Goal: Transaction & Acquisition: Purchase product/service

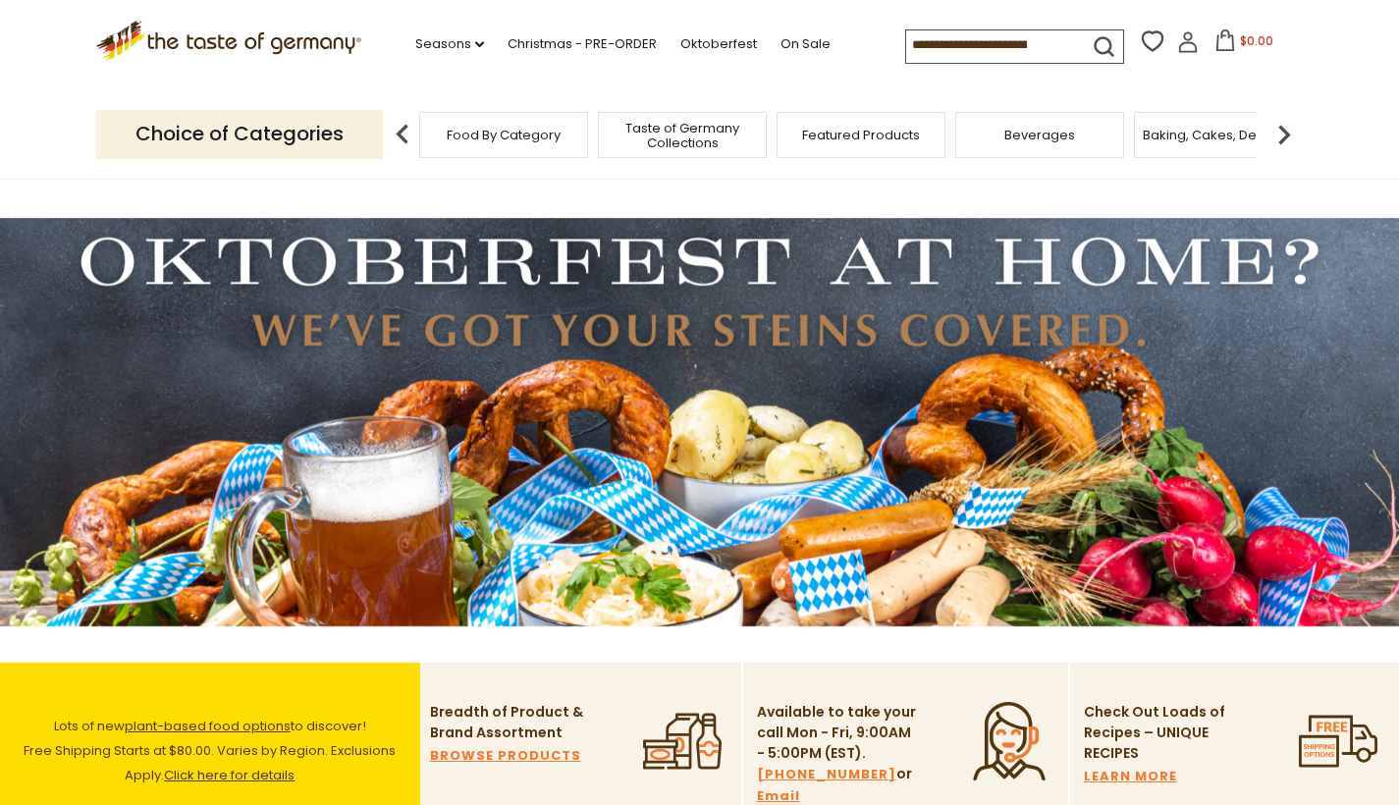
click at [502, 135] on span "Food By Category" at bounding box center [504, 135] width 114 height 15
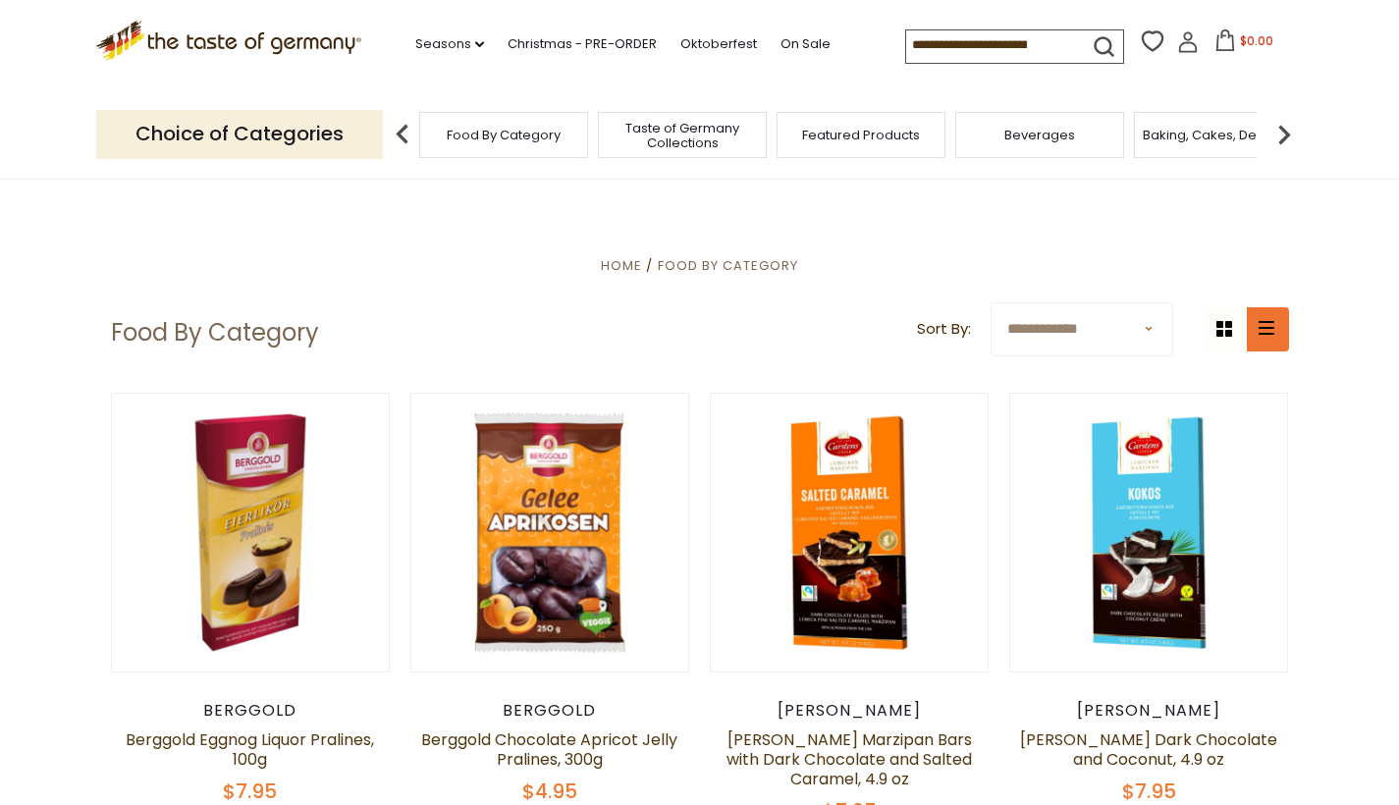
click at [1273, 323] on icon "list icon" at bounding box center [1266, 328] width 16 height 14
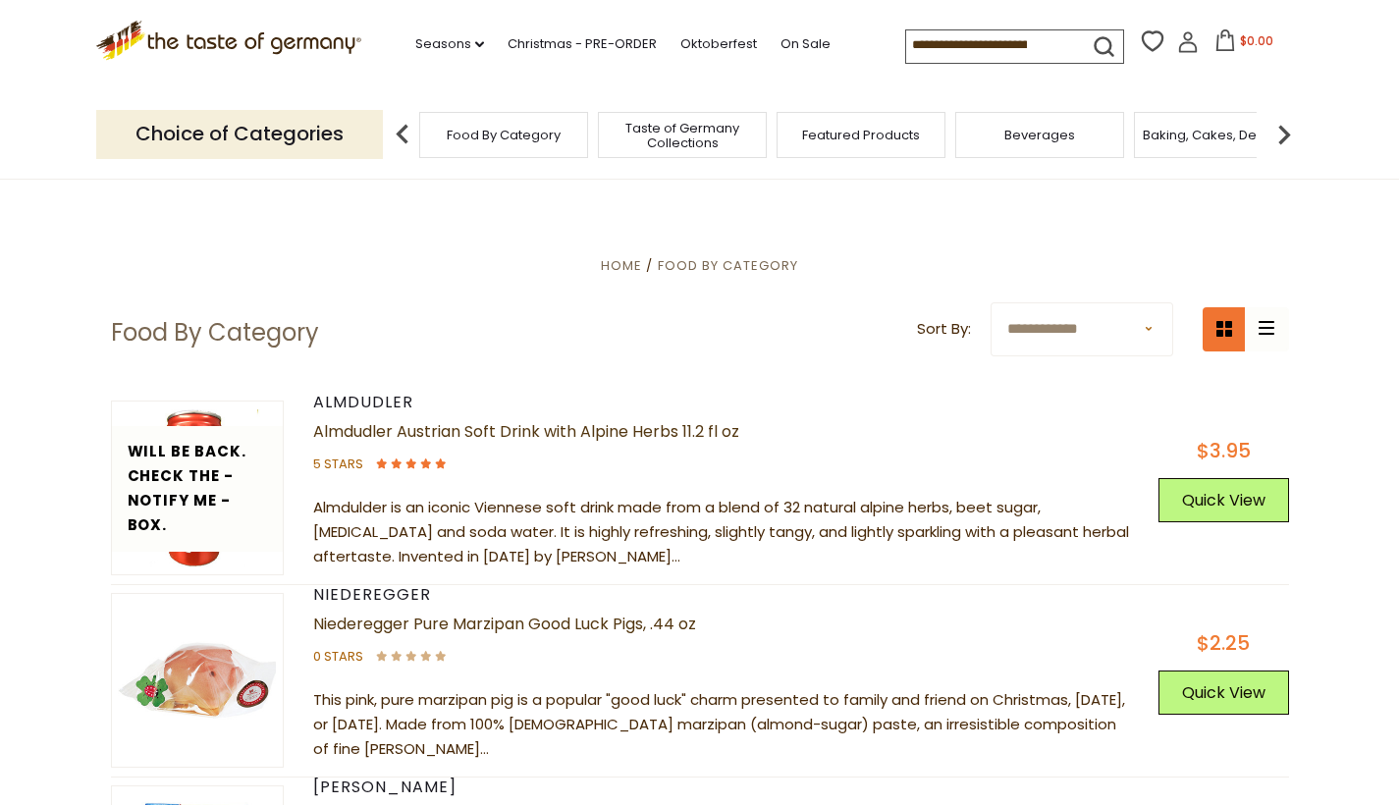
click at [1217, 326] on icon at bounding box center [1224, 329] width 16 height 16
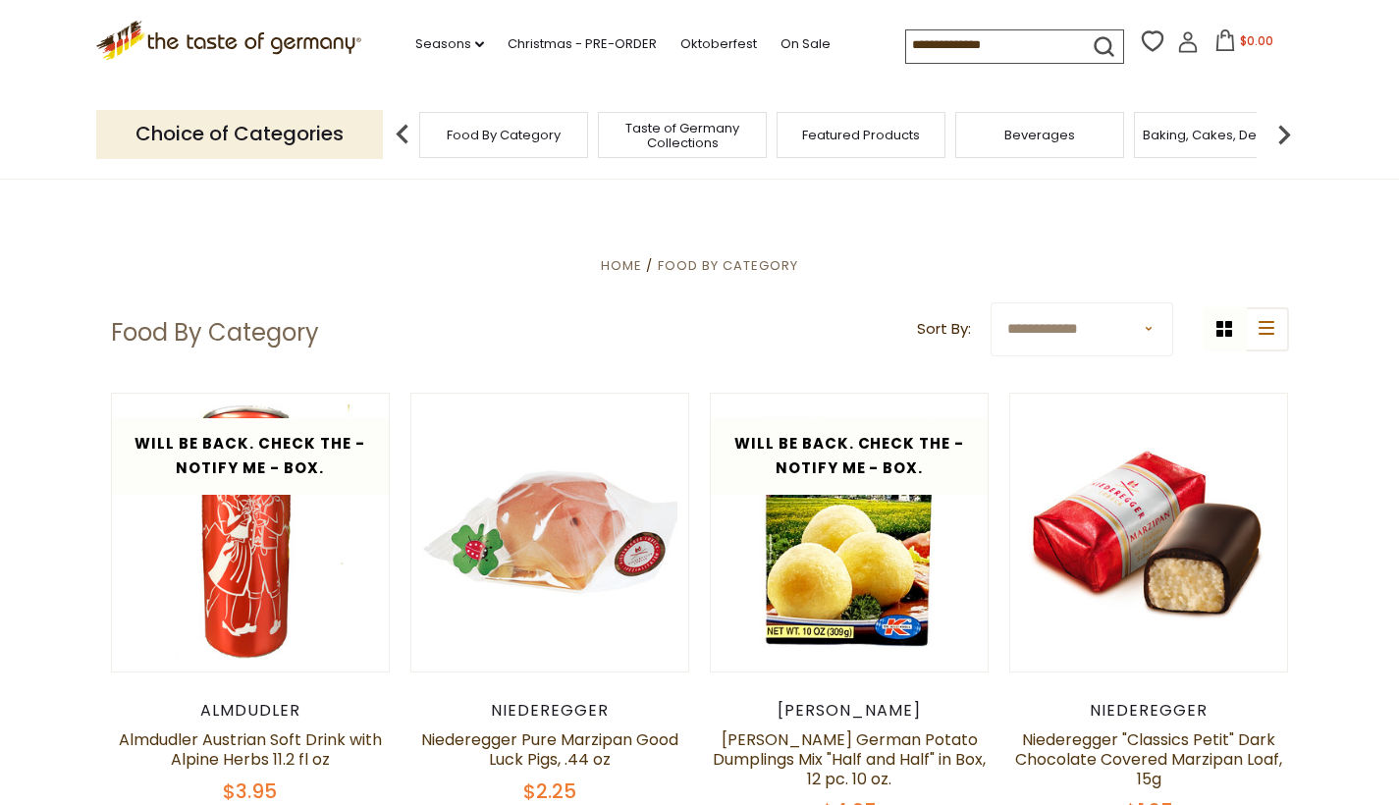
click at [1283, 130] on img at bounding box center [1283, 134] width 39 height 39
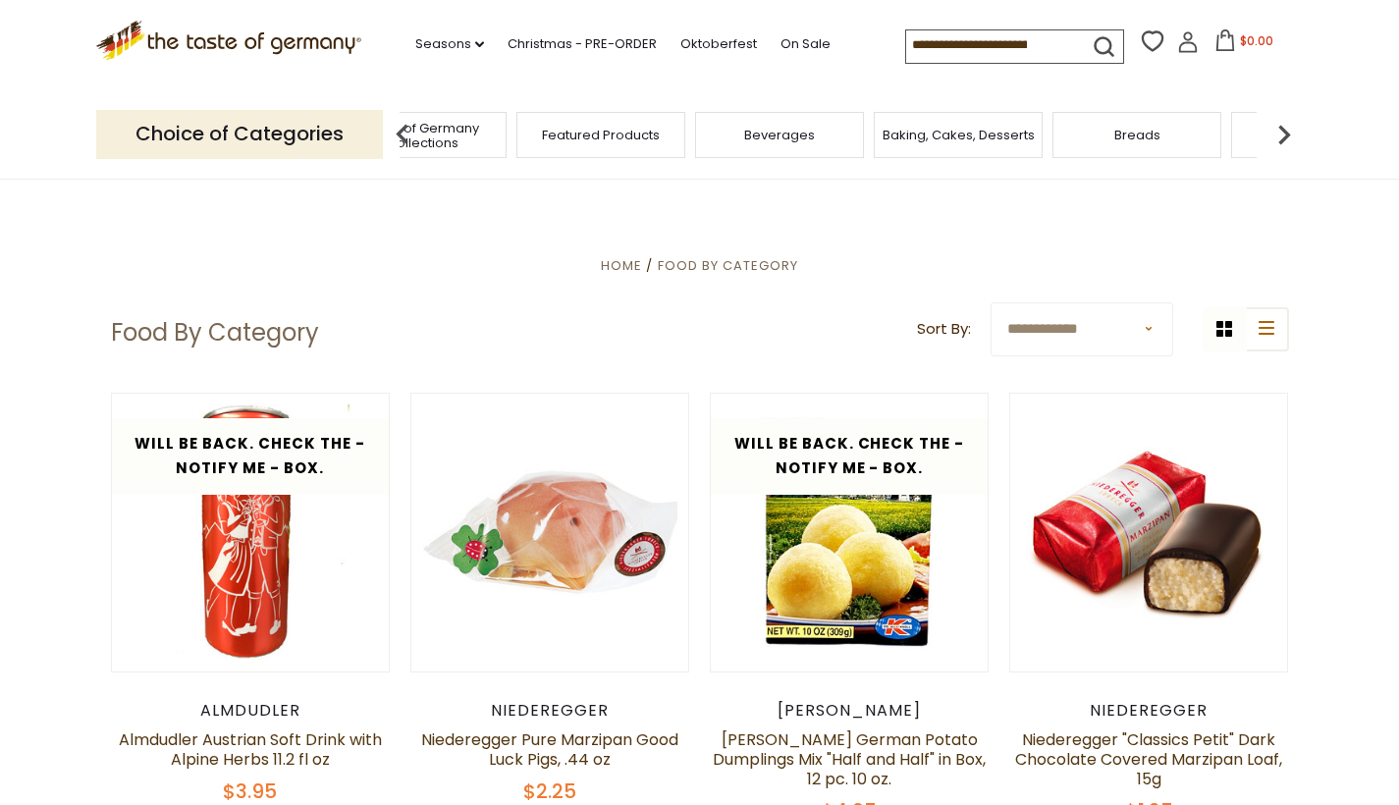
click at [1283, 130] on img at bounding box center [1283, 134] width 39 height 39
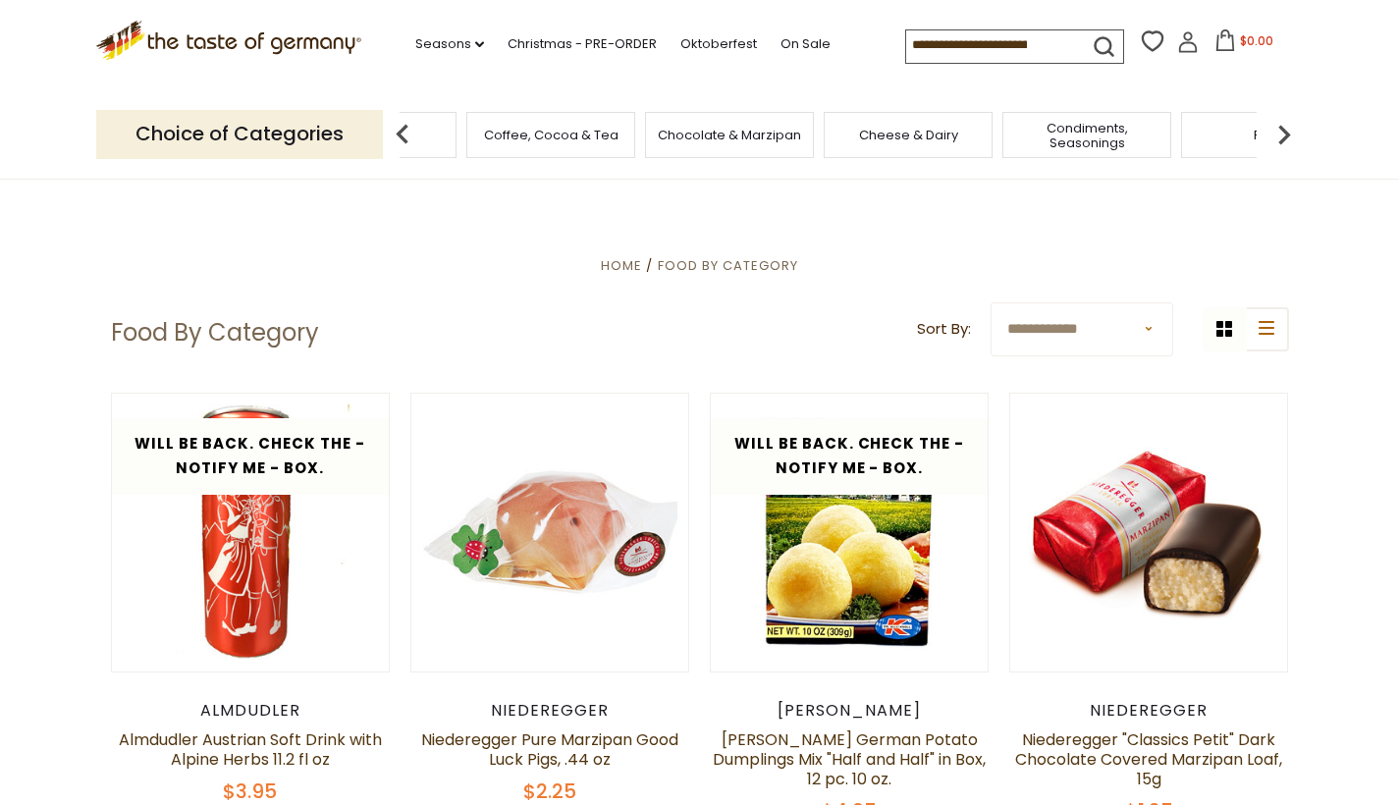
click at [1283, 130] on img at bounding box center [1283, 134] width 39 height 39
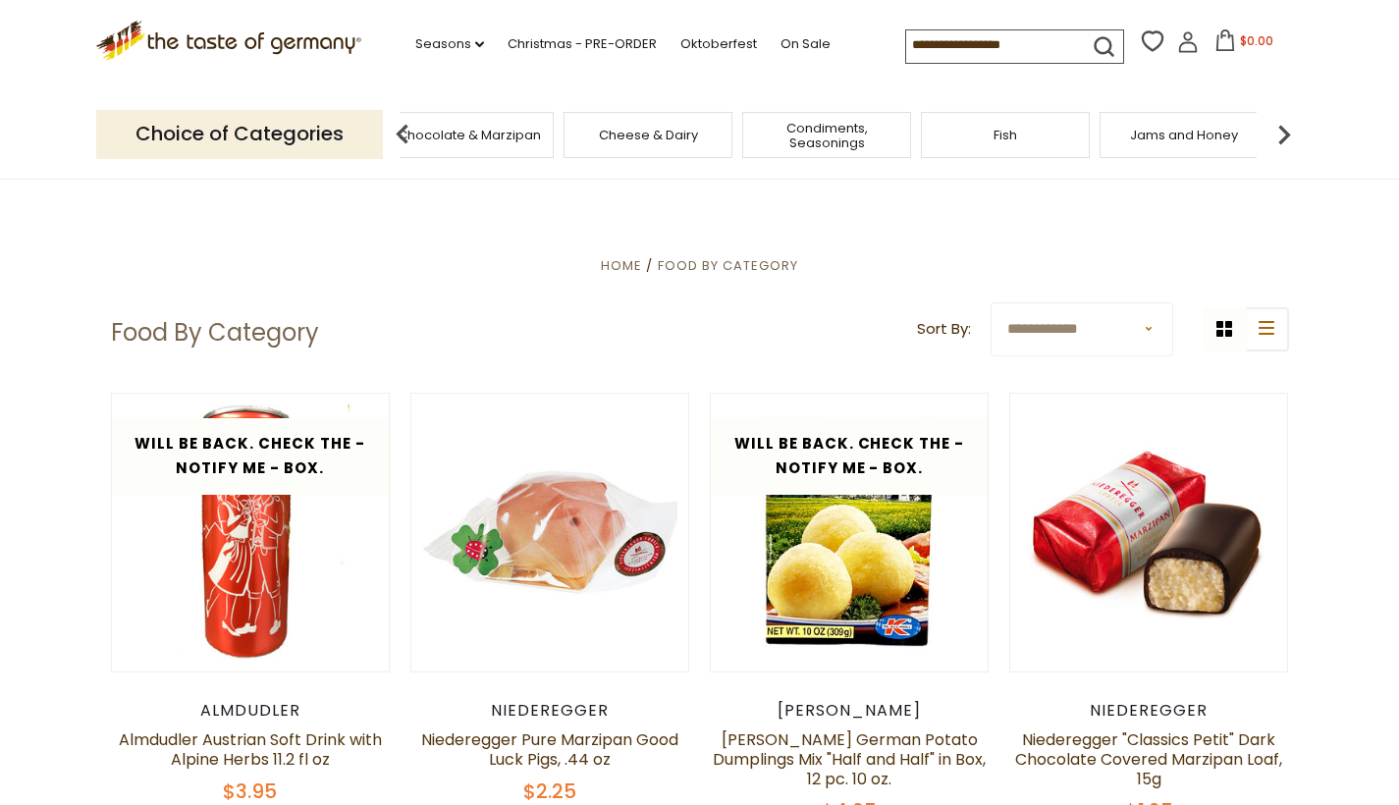
click at [1283, 130] on img at bounding box center [1283, 134] width 39 height 39
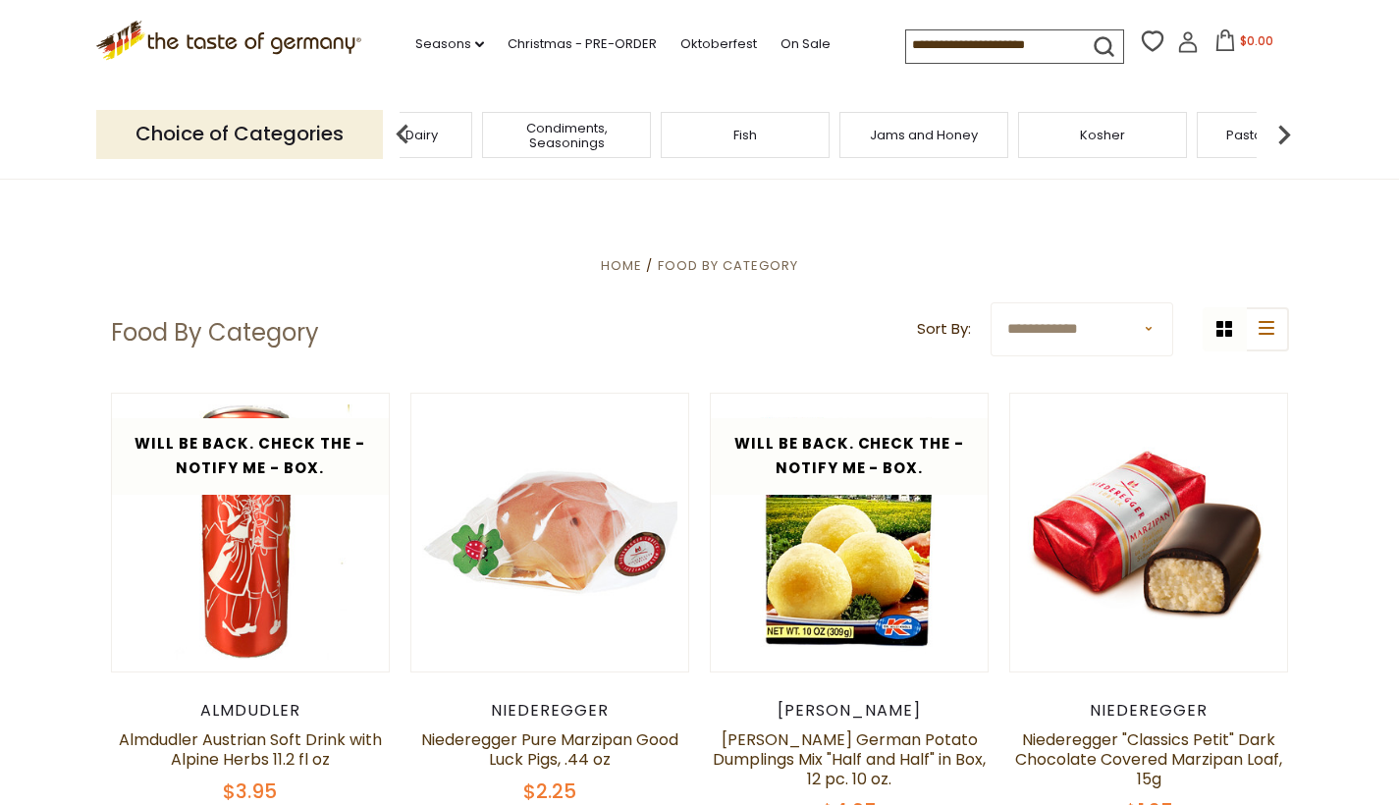
click at [1283, 130] on img at bounding box center [1283, 134] width 39 height 39
click at [1121, 140] on div "Sausages" at bounding box center [1133, 135] width 169 height 46
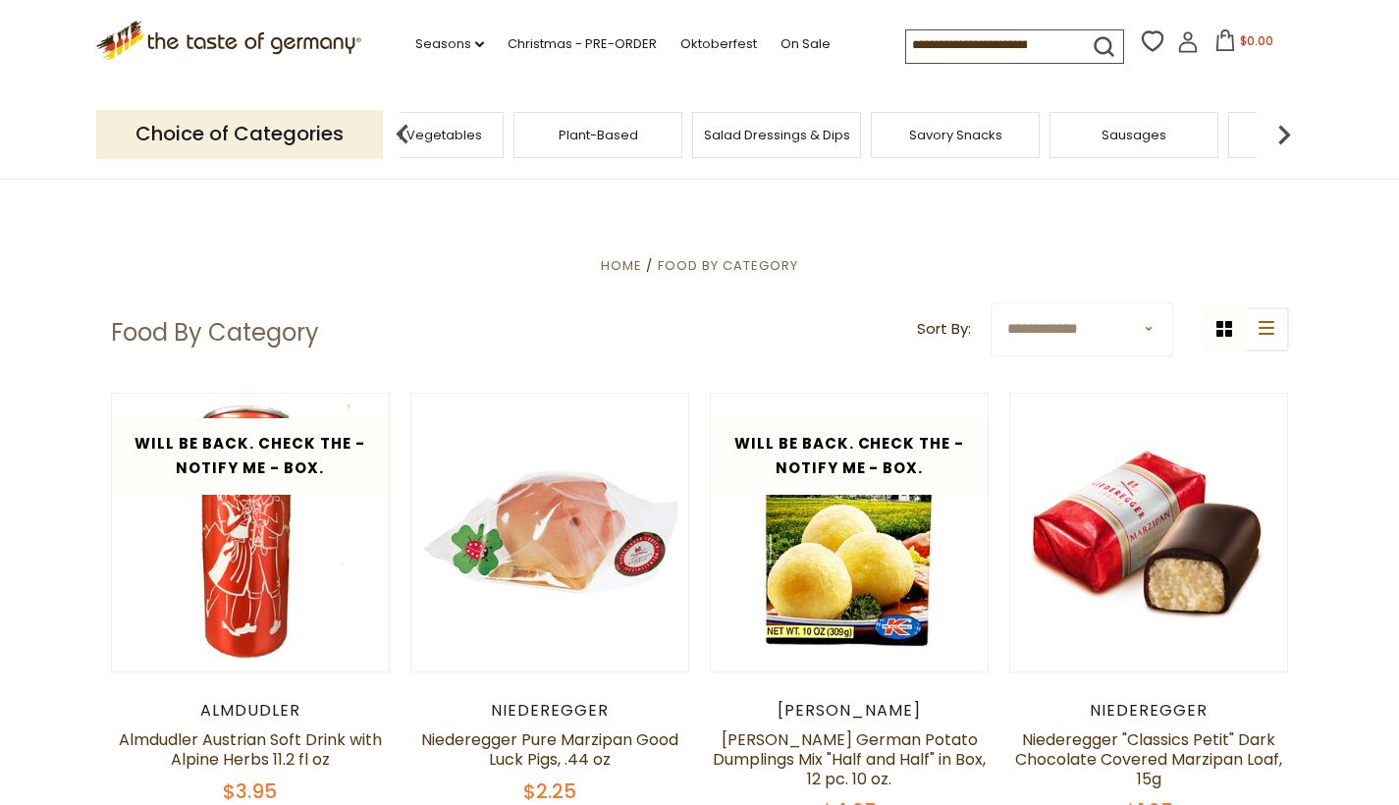
click at [1130, 129] on span "Sausages" at bounding box center [1133, 135] width 65 height 15
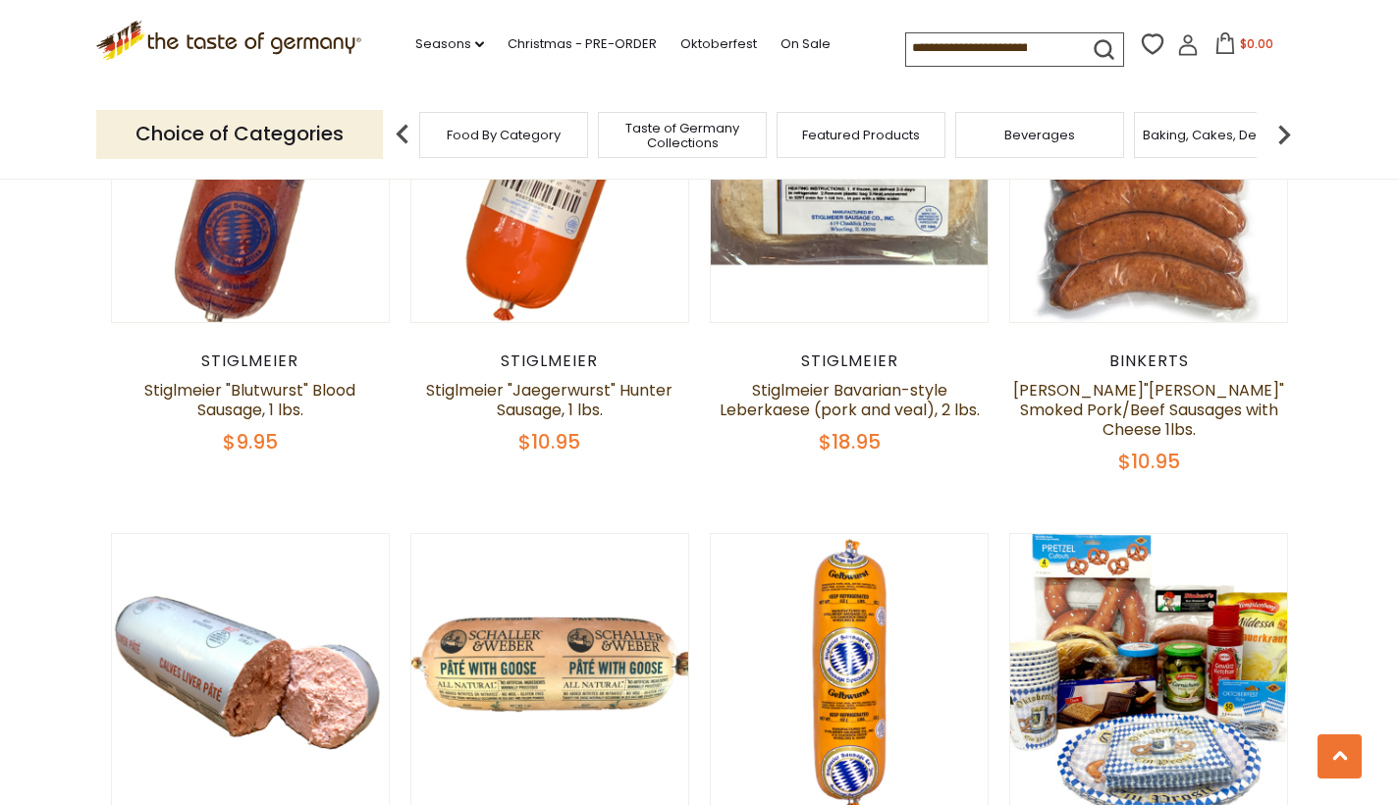
scroll to position [4440, 0]
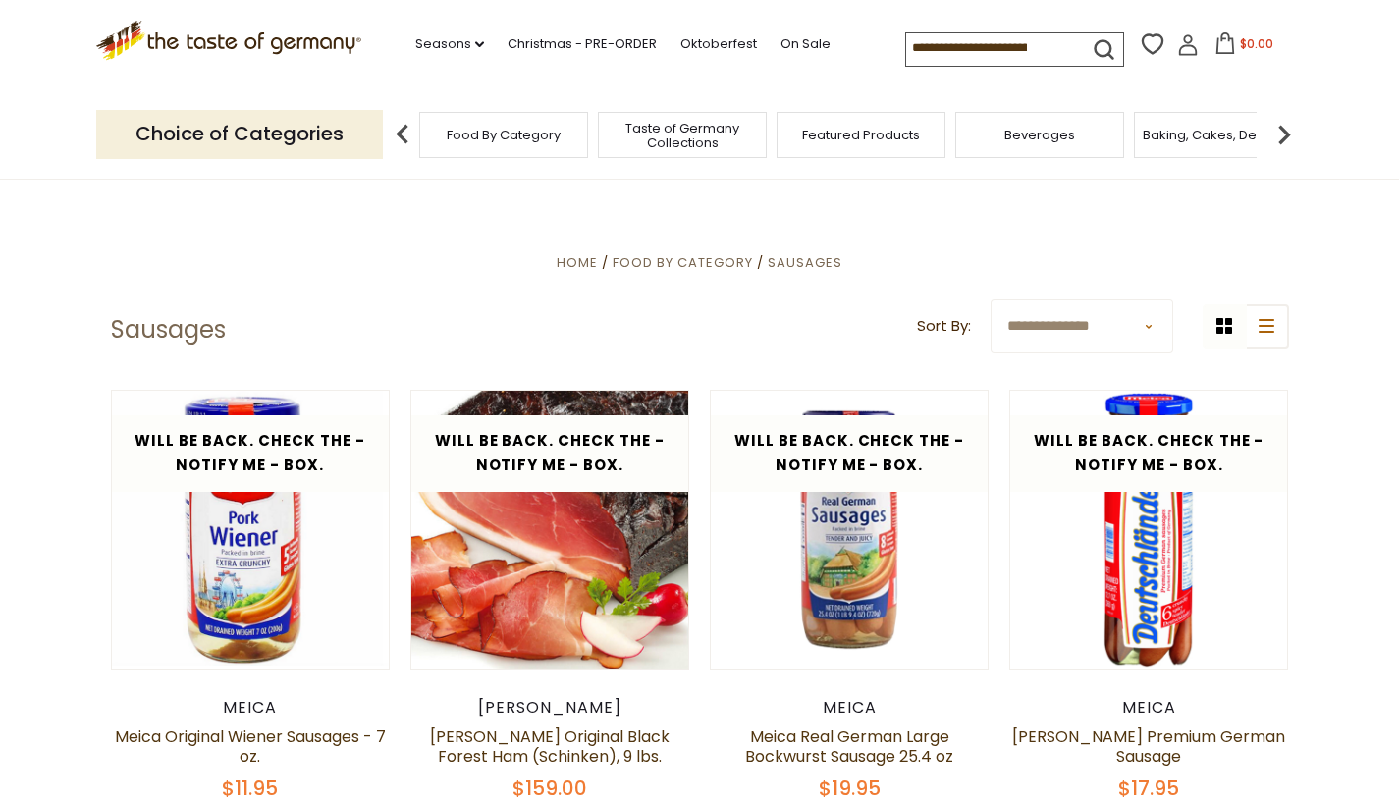
scroll to position [343, 0]
